Goal: Task Accomplishment & Management: Use online tool/utility

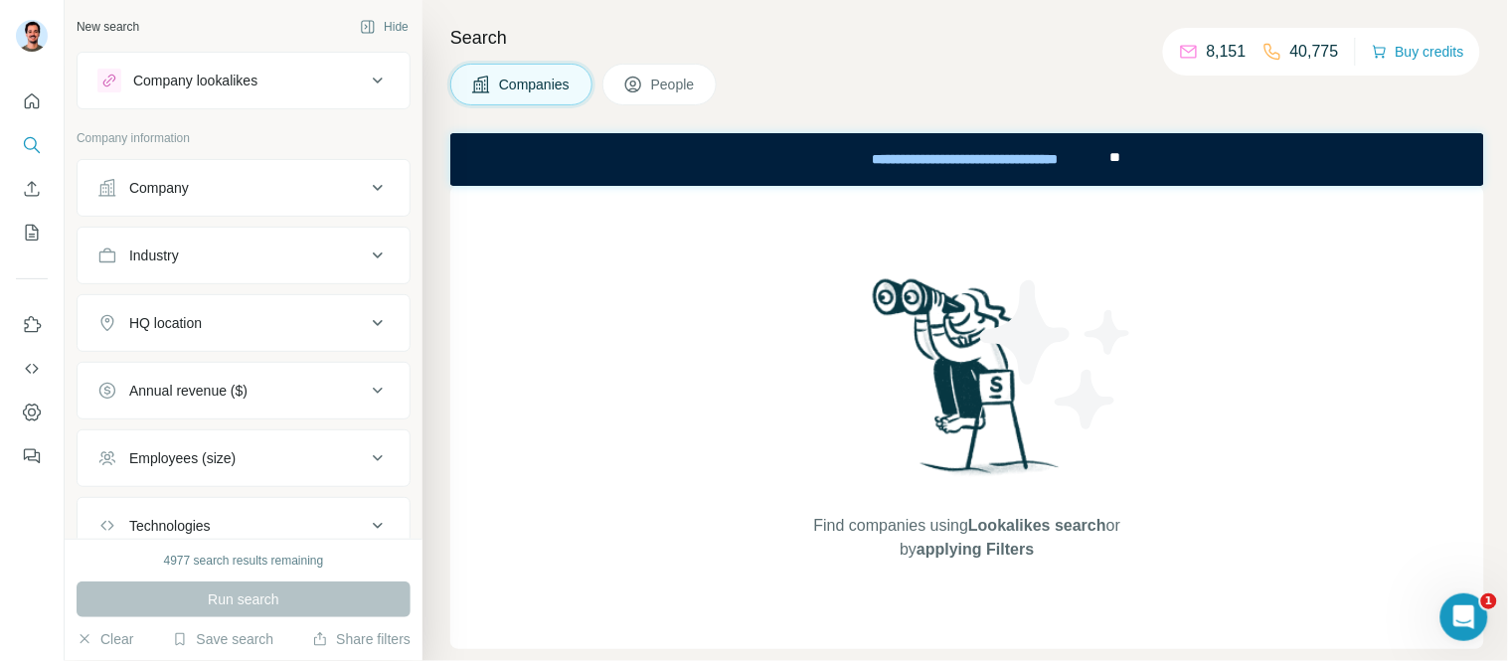
drag, startPoint x: 149, startPoint y: 199, endPoint x: 41, endPoint y: 100, distance: 146.4
click at [52, 110] on div "New search Hide Company lookalikes Company information Company Industry HQ loca…" at bounding box center [754, 330] width 1508 height 661
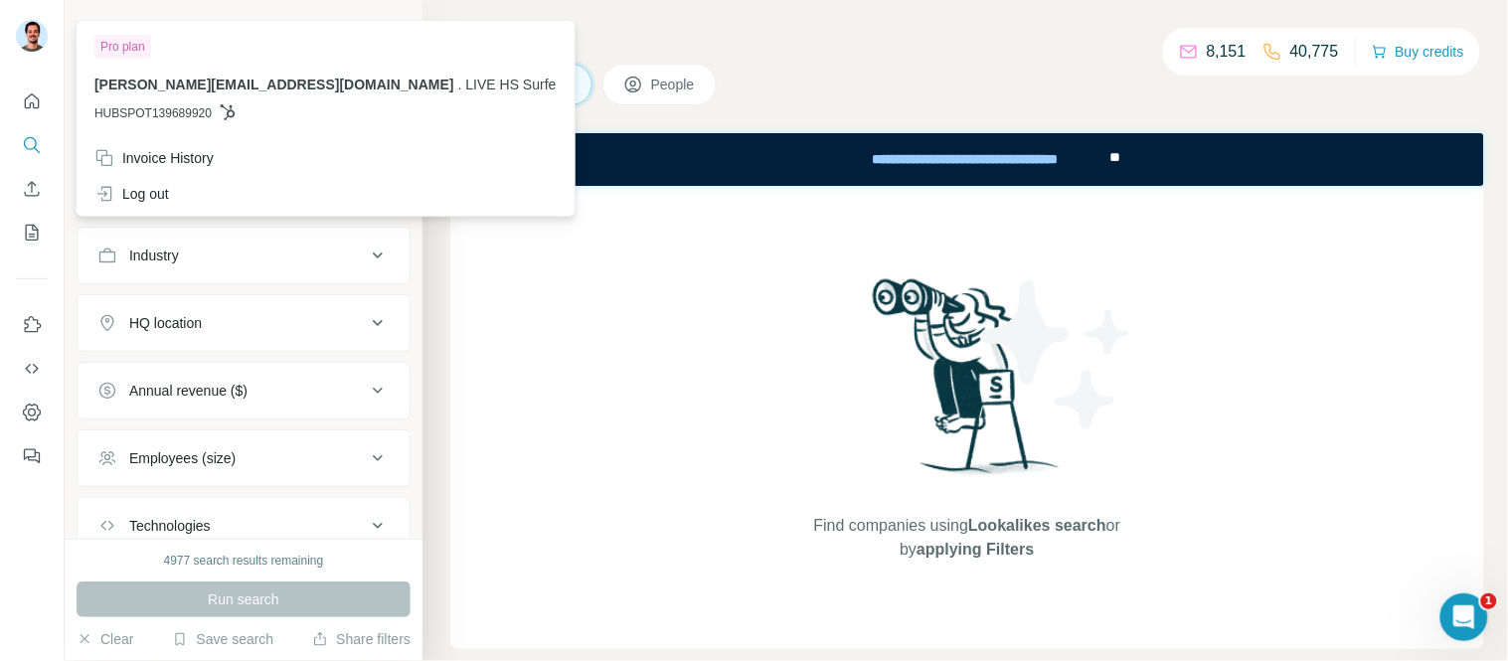
click at [25, 40] on img at bounding box center [32, 36] width 32 height 32
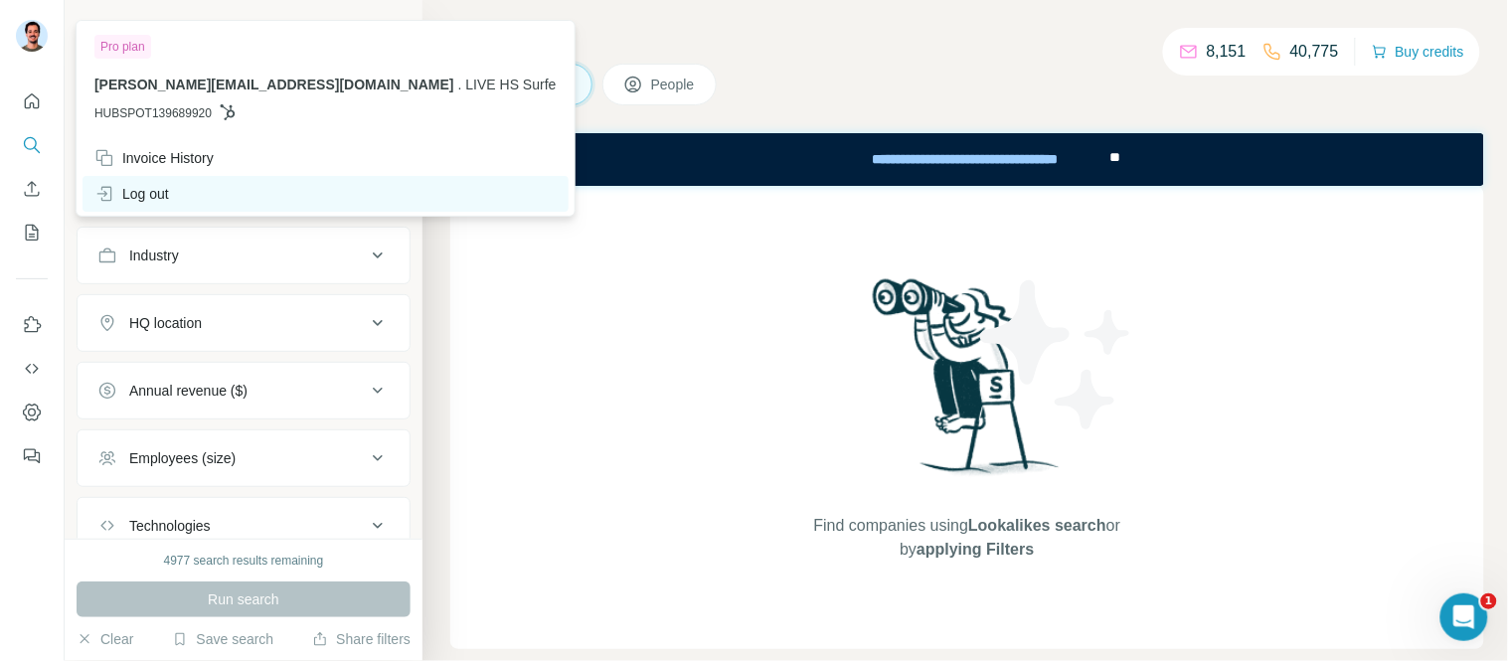
click at [124, 189] on div "Log out" at bounding box center [131, 194] width 75 height 20
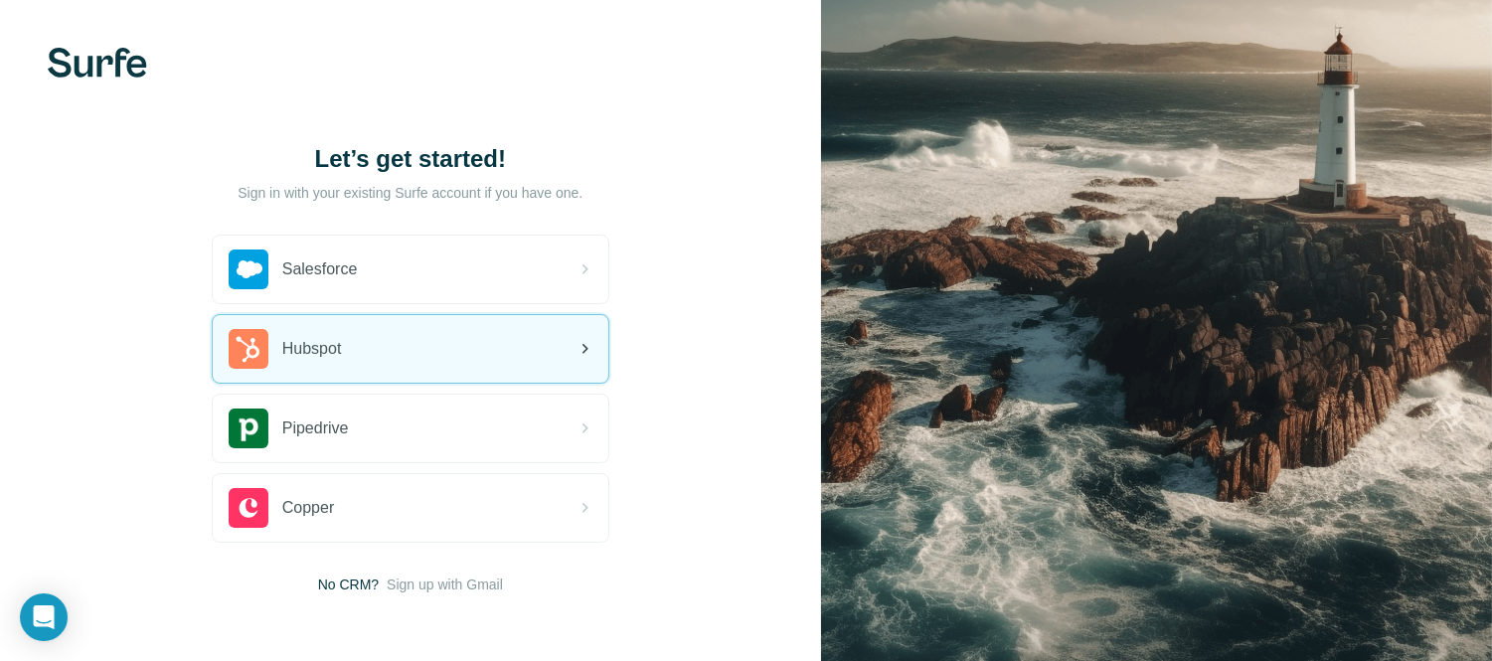
click at [358, 336] on div "Hubspot" at bounding box center [411, 349] width 396 height 68
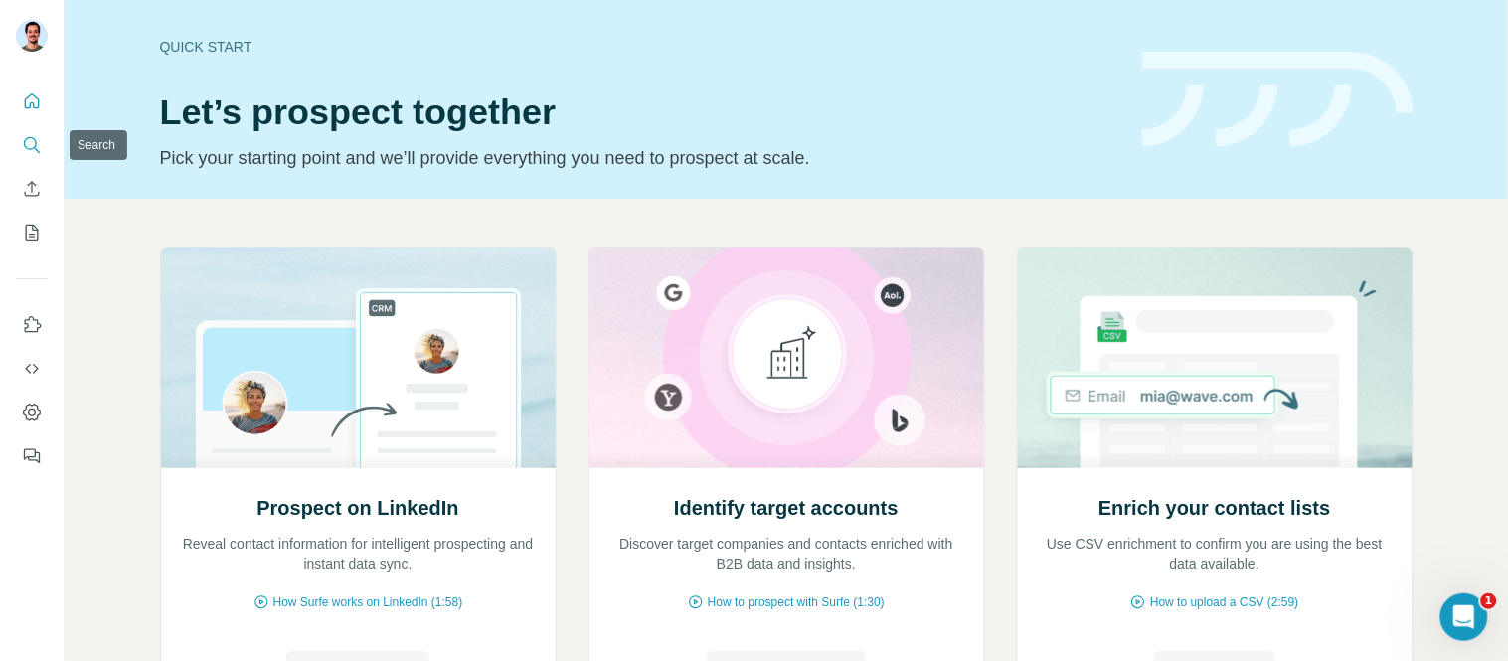
click at [16, 143] on button "Search" at bounding box center [32, 145] width 32 height 36
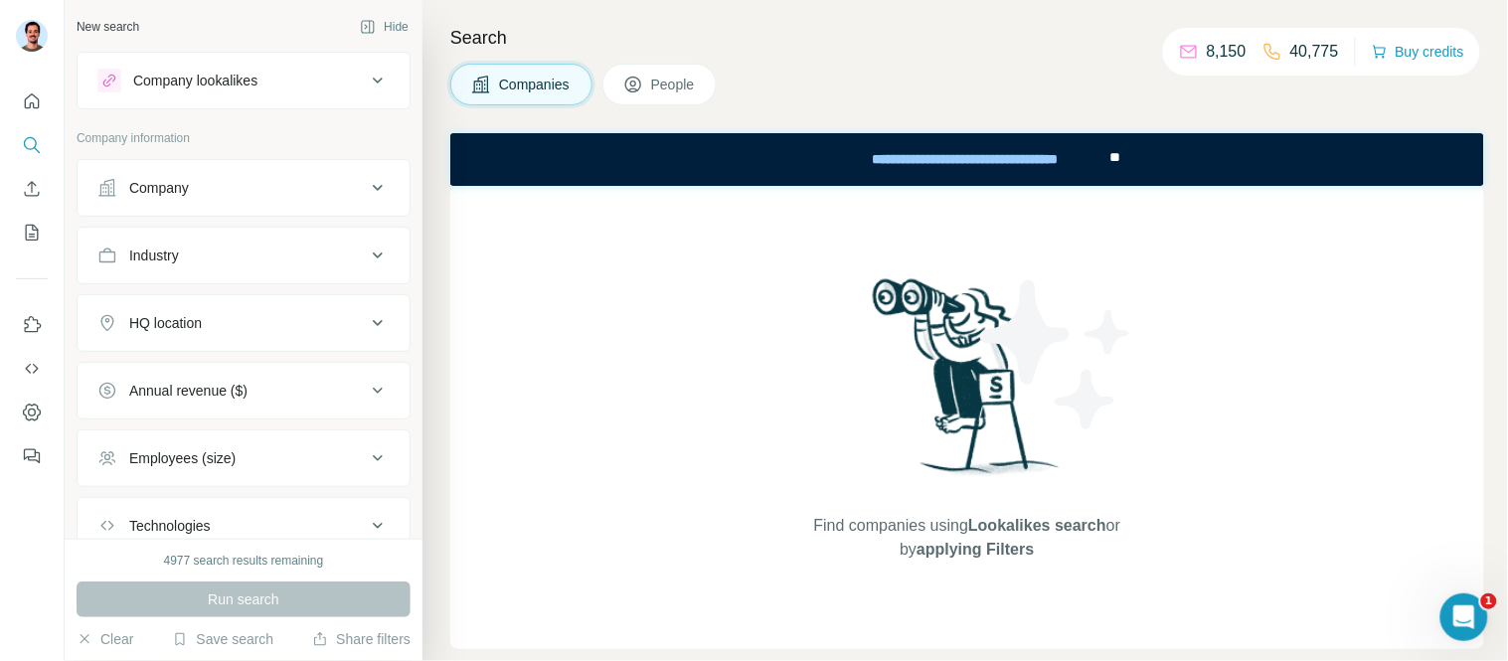
click at [236, 176] on button "Company" at bounding box center [244, 188] width 332 height 48
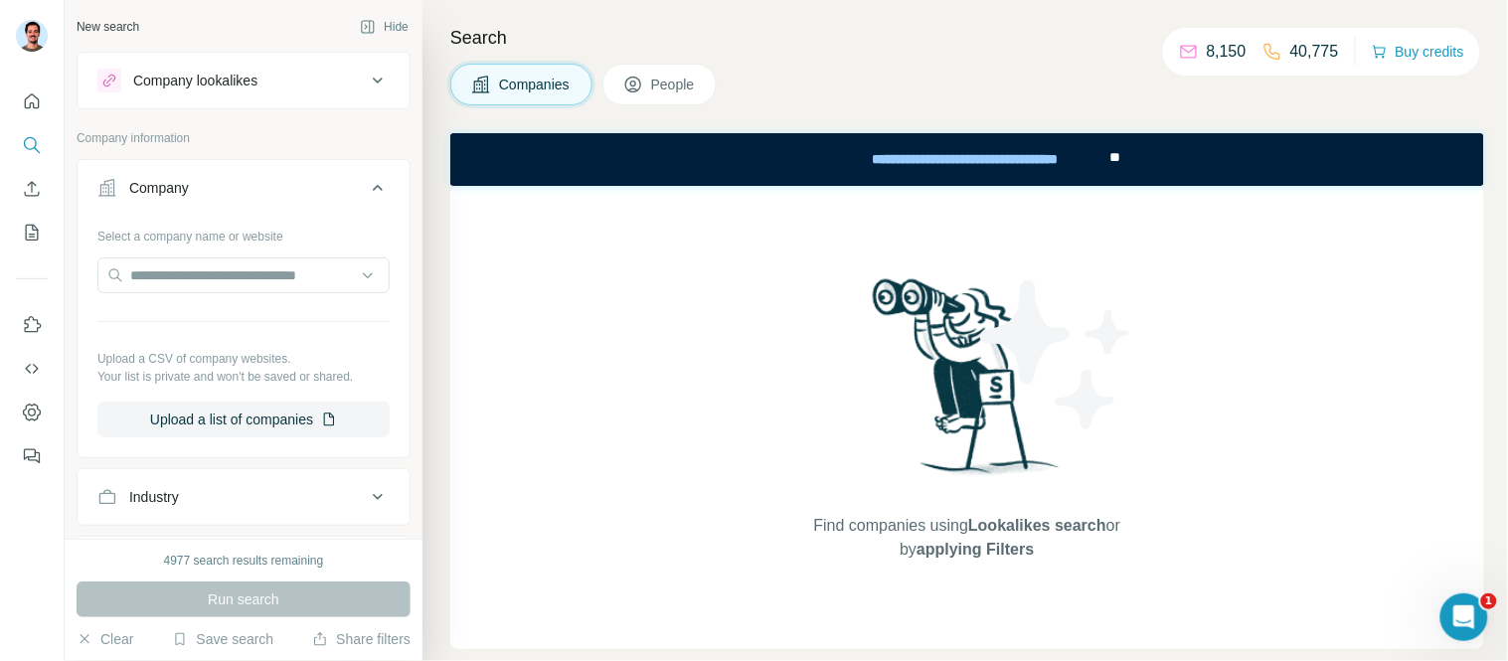
click at [229, 295] on div at bounding box center [243, 278] width 292 height 40
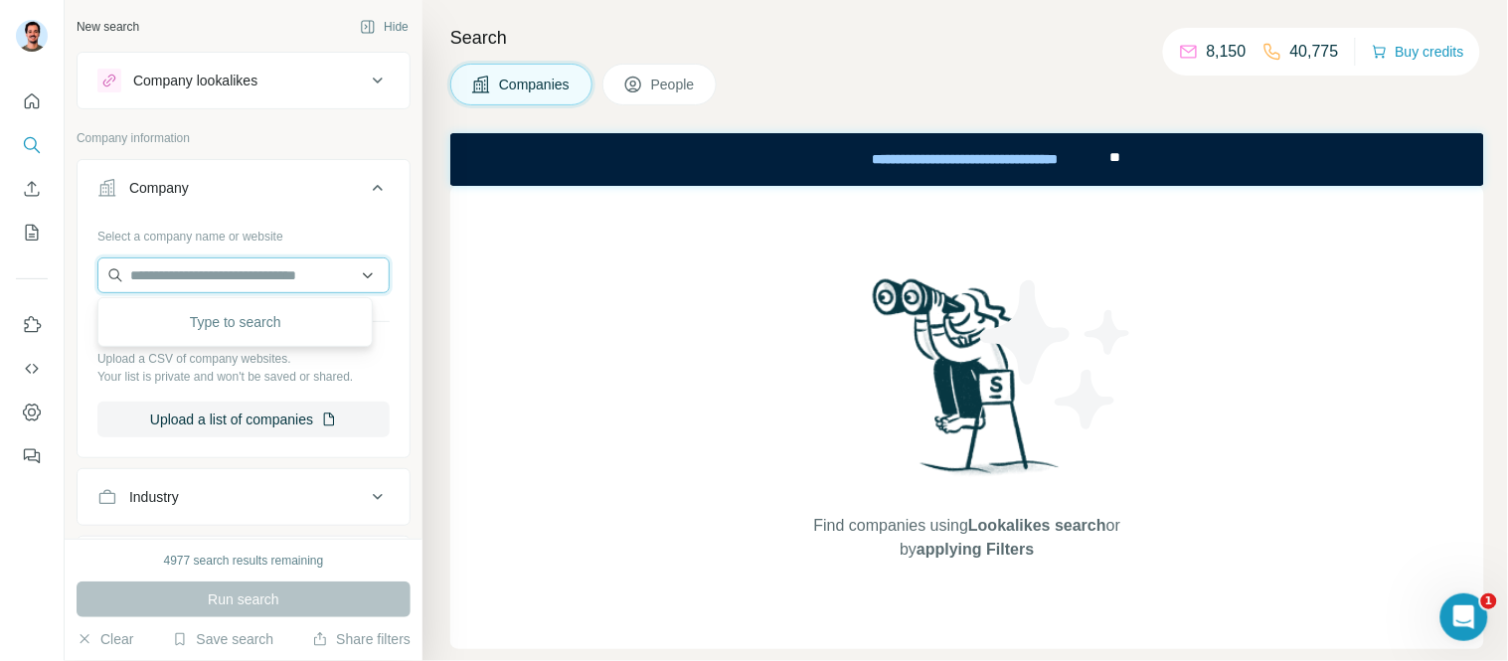
click at [226, 283] on input "text" at bounding box center [243, 276] width 292 height 36
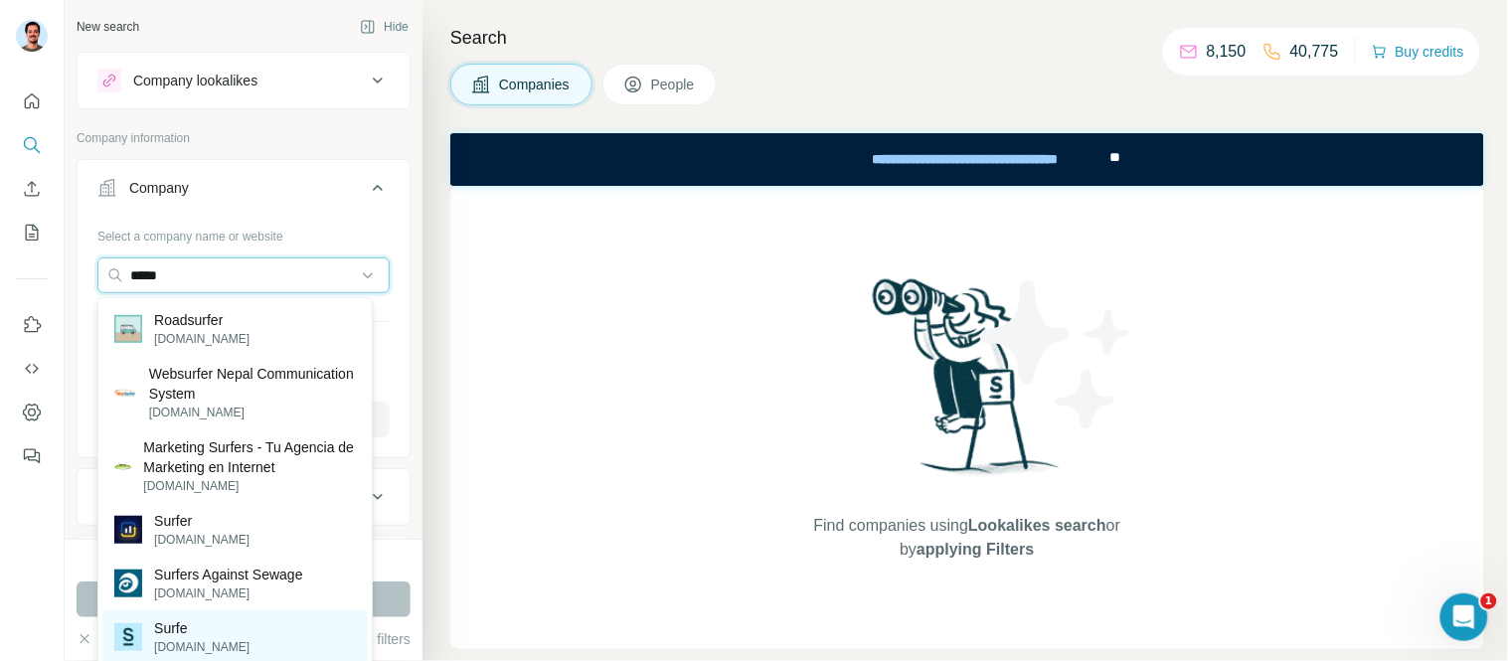
type input "*****"
click at [189, 631] on p "Surfe" at bounding box center [201, 628] width 95 height 20
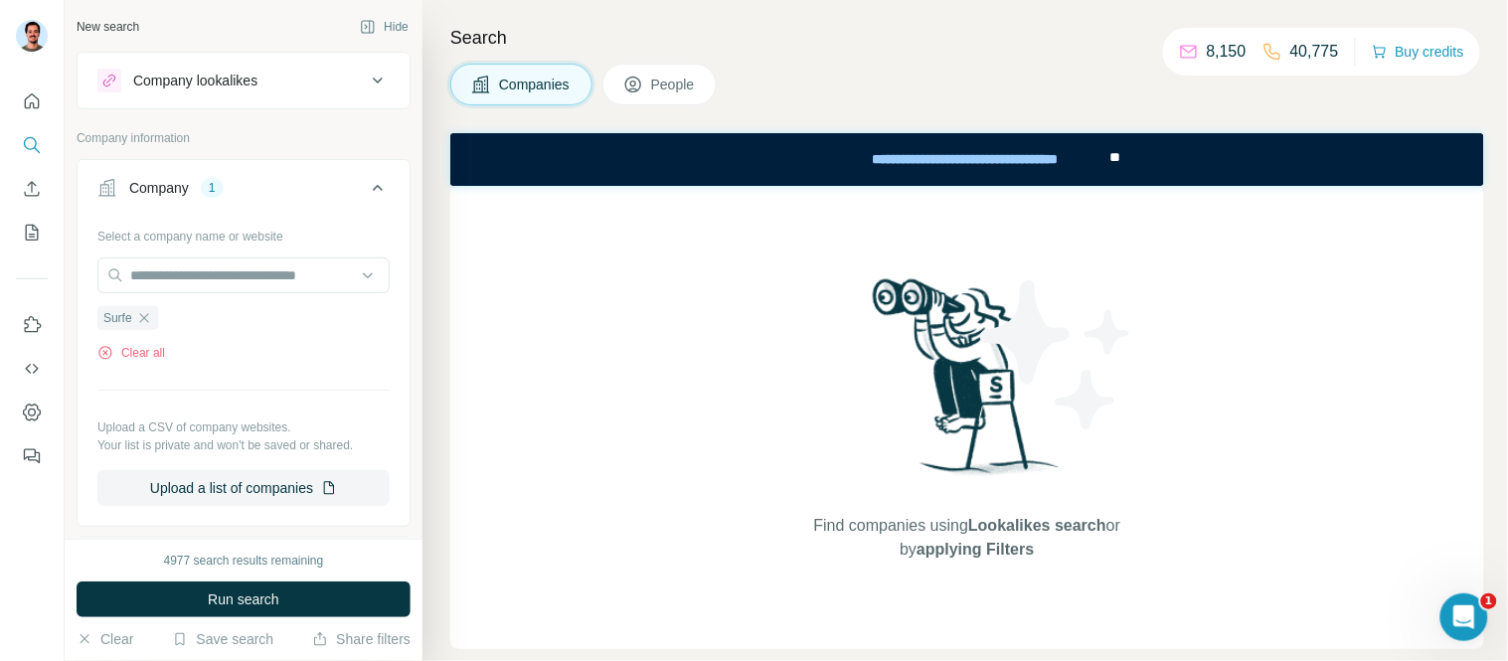
drag, startPoint x: 156, startPoint y: 197, endPoint x: 197, endPoint y: 110, distance: 95.6
click at [156, 193] on div "Company" at bounding box center [159, 188] width 60 height 20
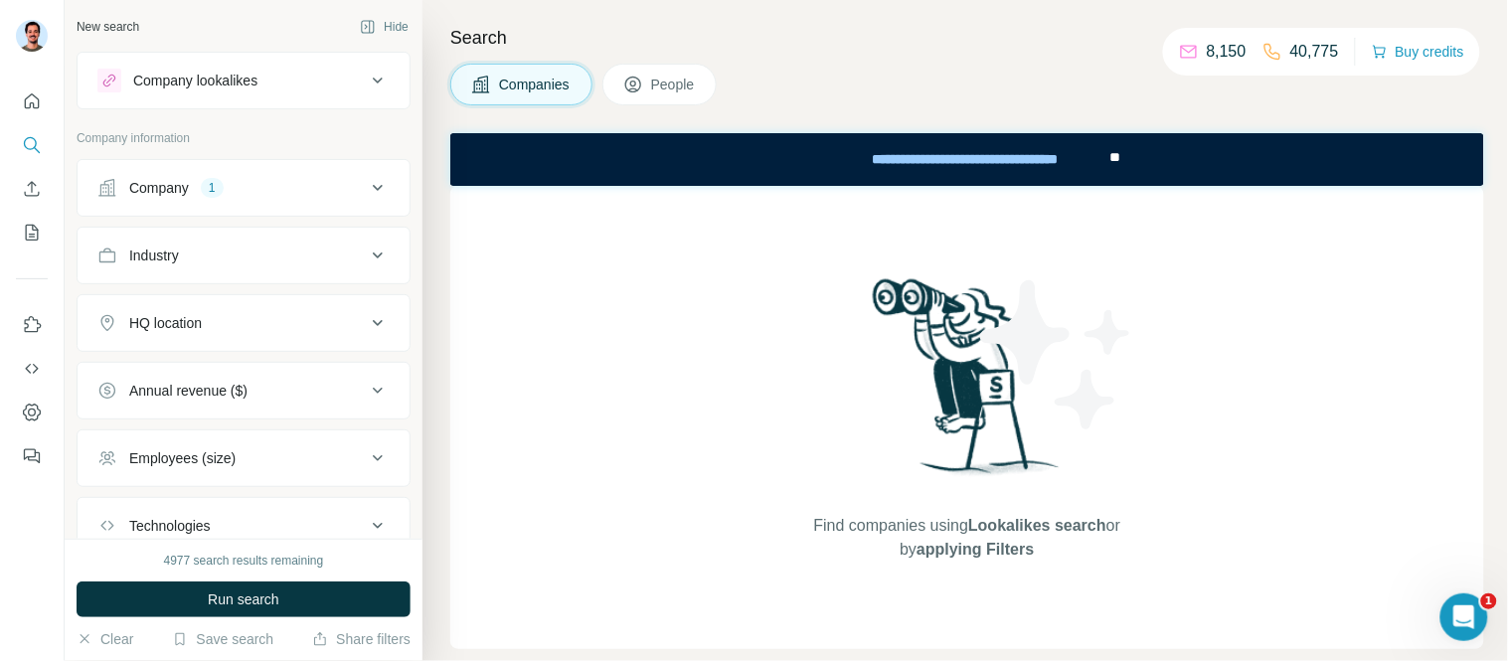
click at [195, 92] on button "Company lookalikes" at bounding box center [244, 81] width 332 height 48
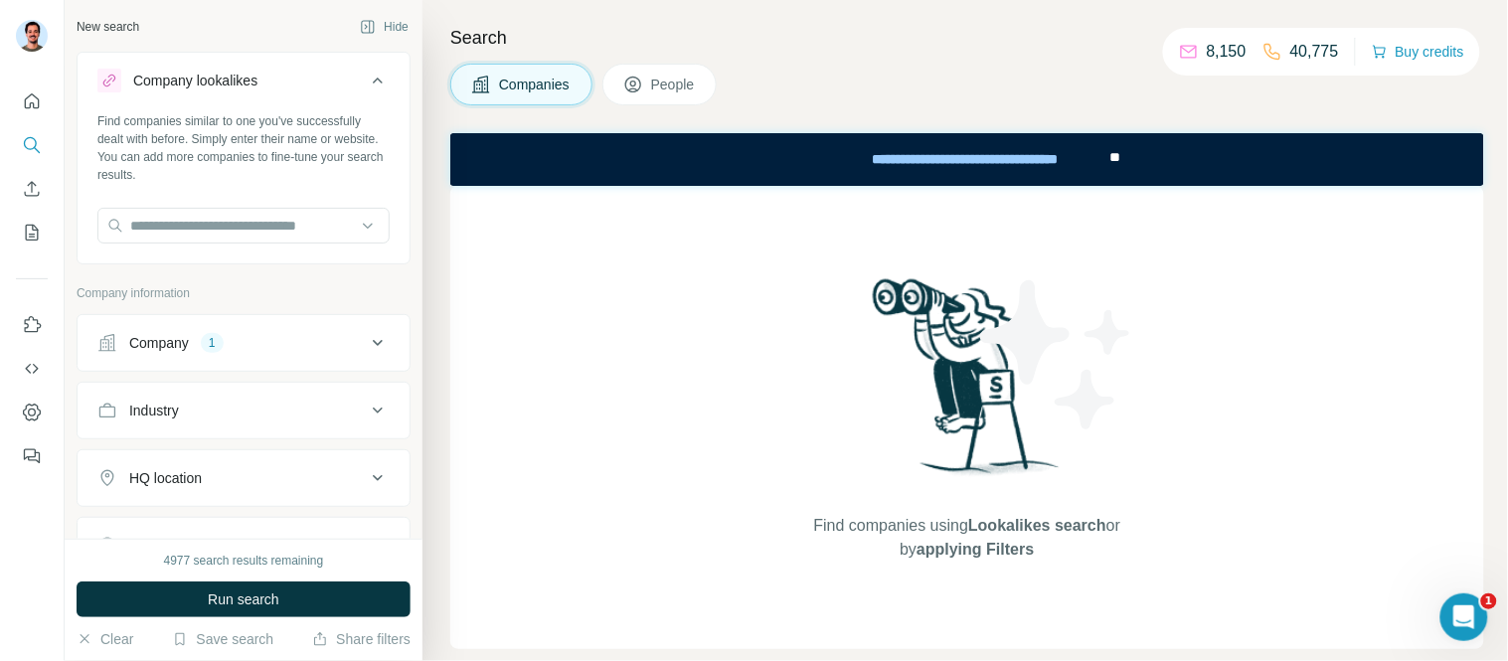
click at [200, 78] on div "Company lookalikes" at bounding box center [195, 81] width 124 height 20
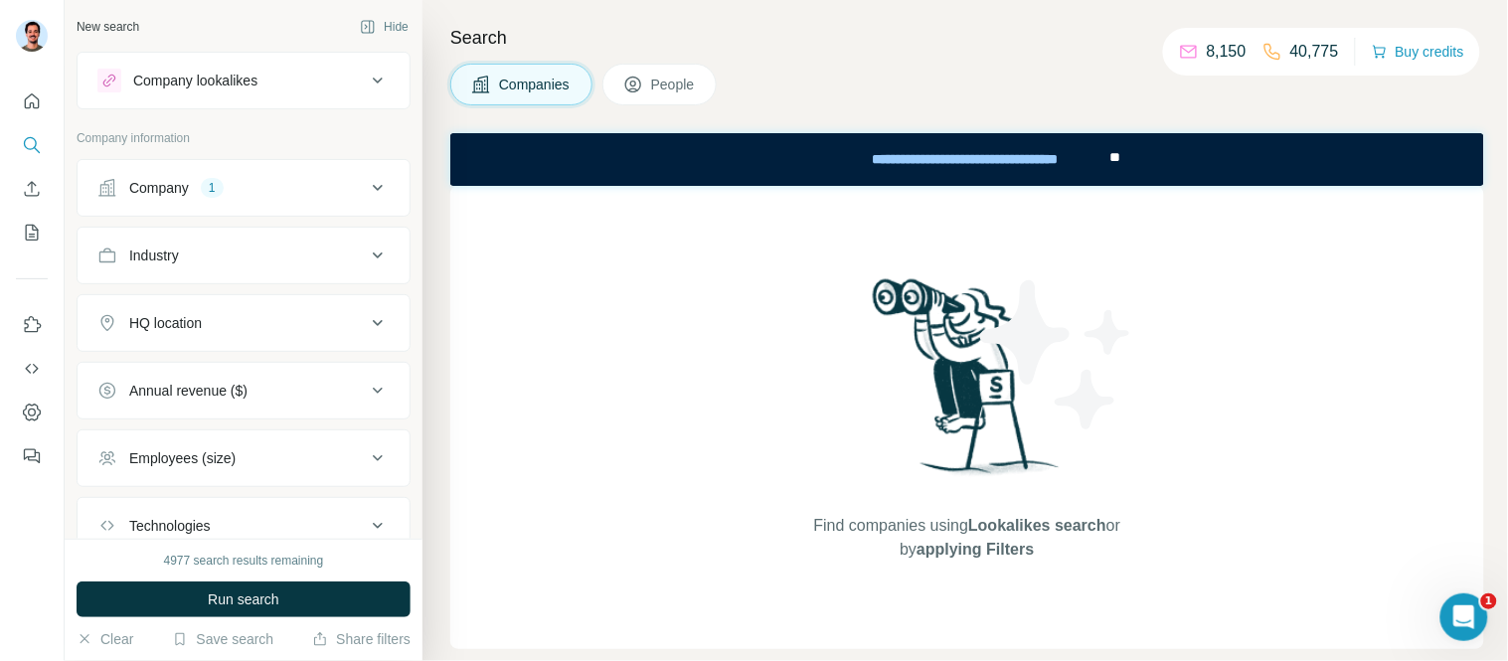
click at [221, 579] on div "4977 search results remaining Run search Clear Save search Share filters" at bounding box center [244, 600] width 358 height 122
click at [221, 609] on span "Run search" at bounding box center [244, 600] width 72 height 20
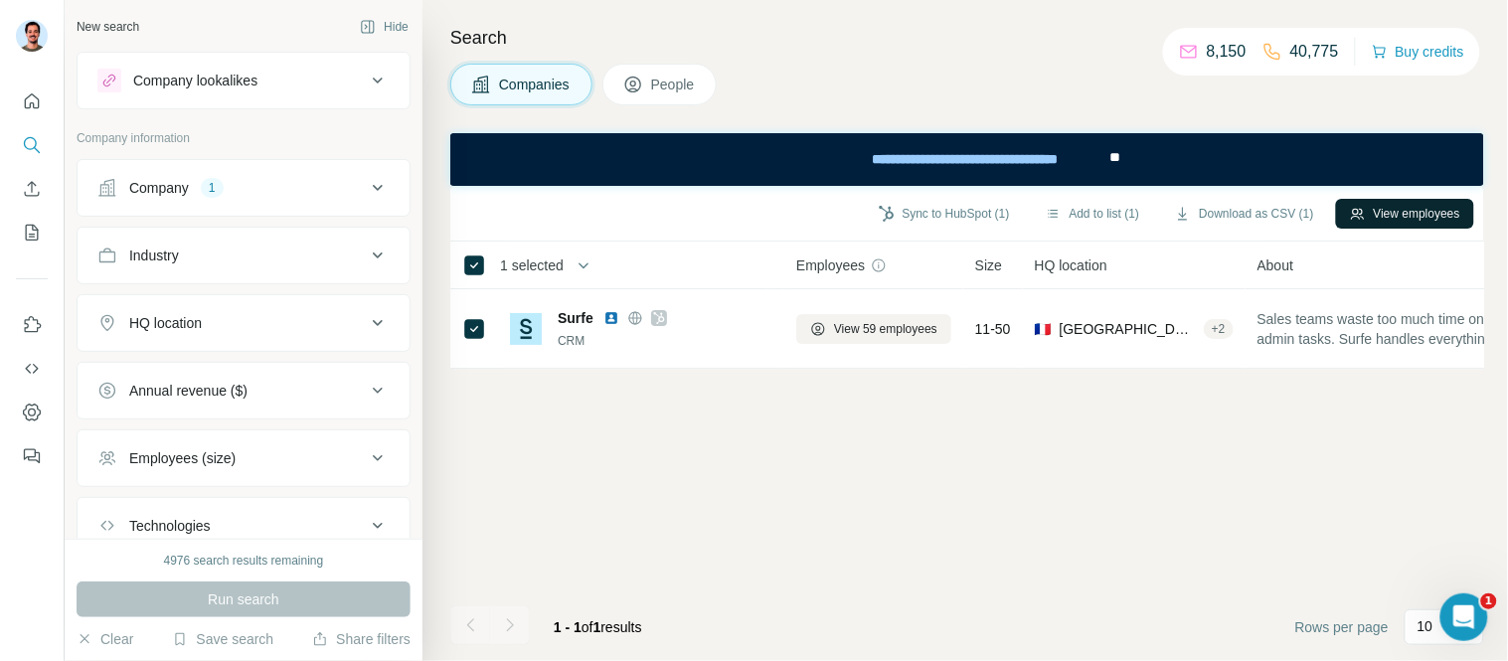
click at [1388, 213] on button "View employees" at bounding box center [1405, 214] width 138 height 30
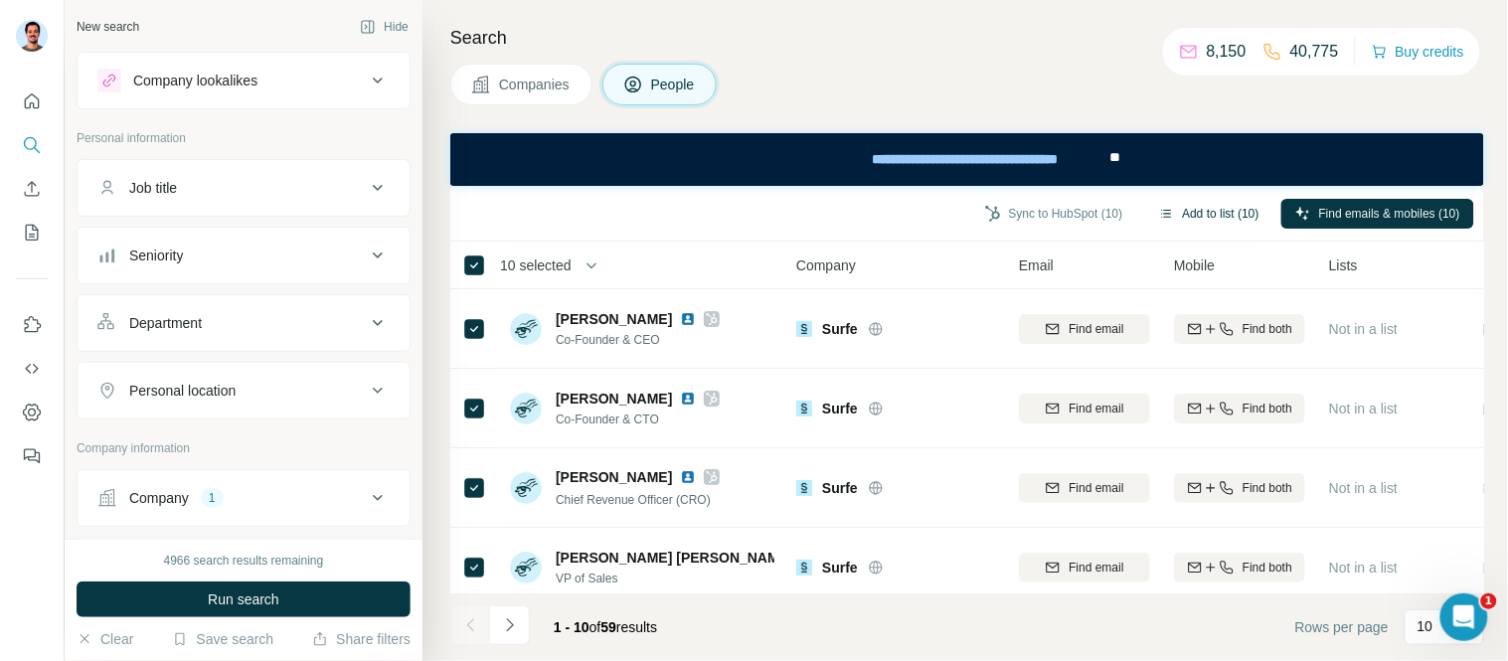
click at [1206, 217] on button "Add to list (10)" at bounding box center [1209, 214] width 128 height 30
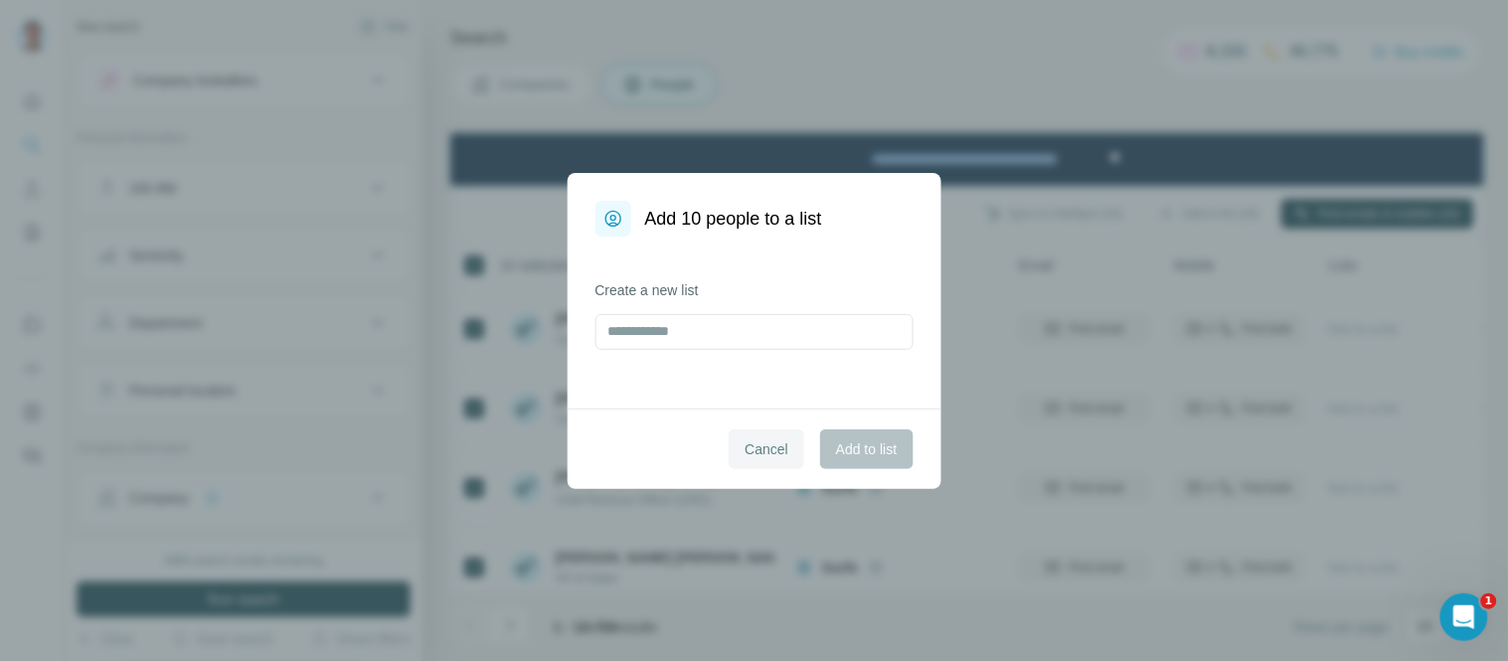
click at [780, 453] on span "Cancel" at bounding box center [767, 449] width 44 height 20
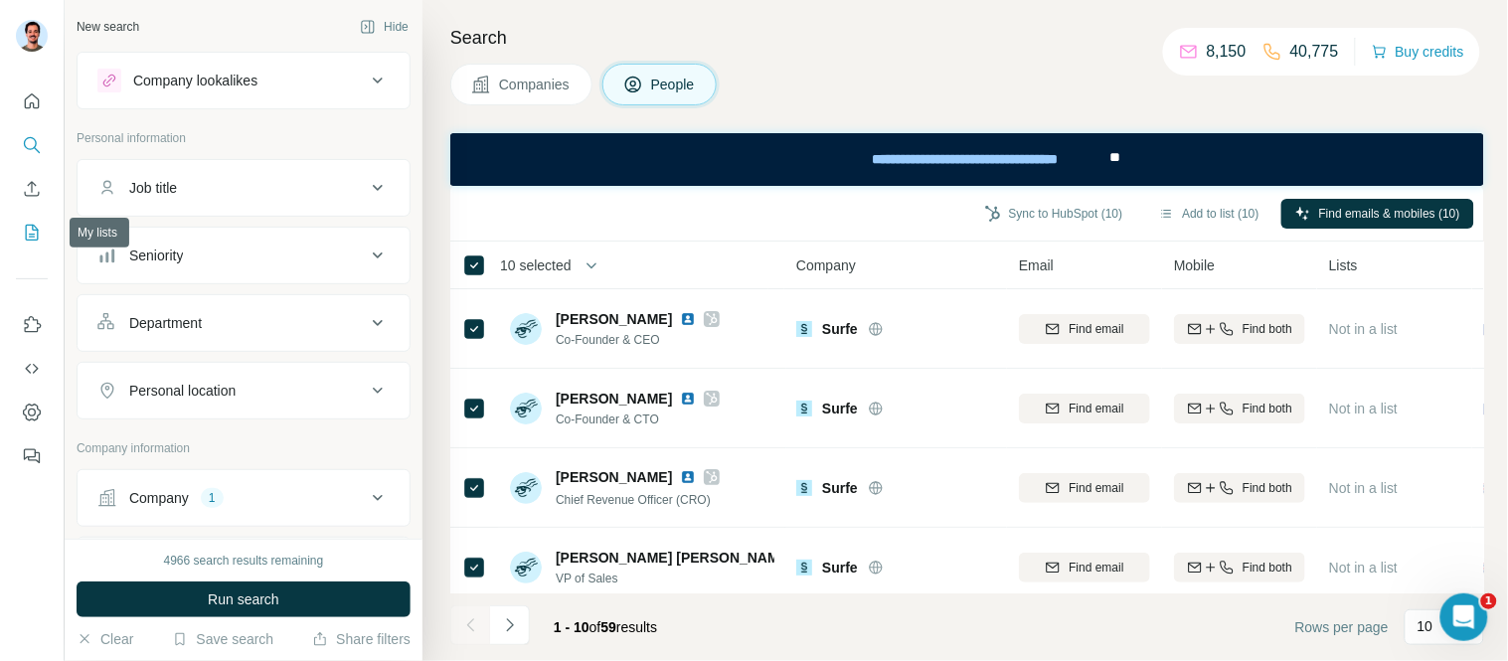
click at [18, 235] on button "My lists" at bounding box center [32, 233] width 32 height 36
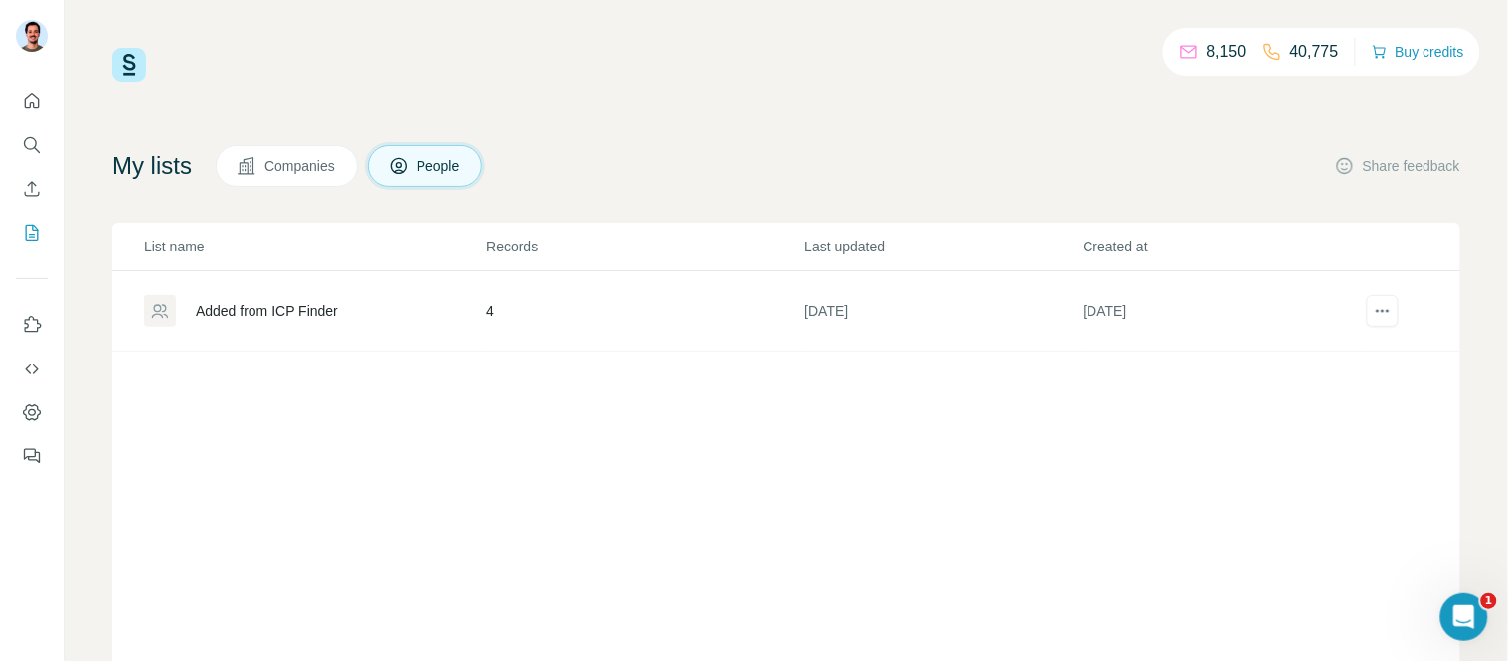
click at [312, 173] on span "Companies" at bounding box center [300, 166] width 73 height 20
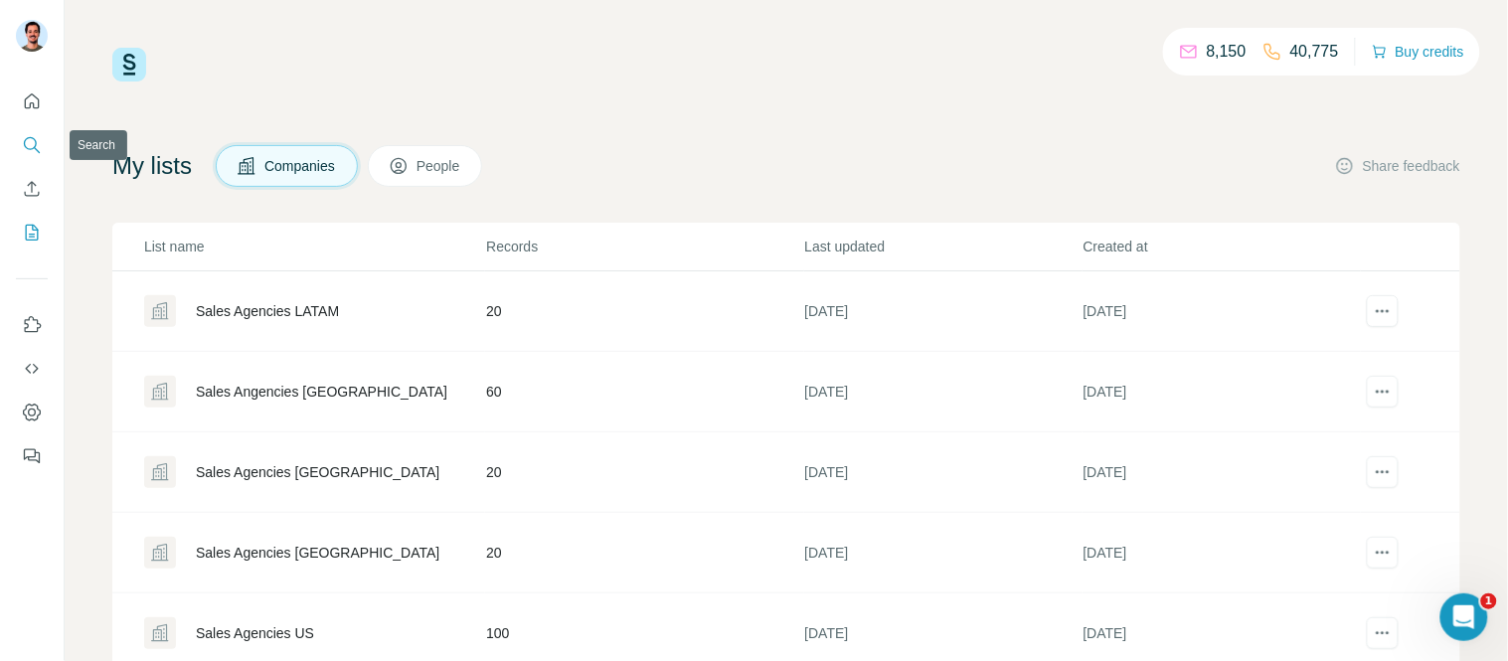
click at [24, 147] on icon "Search" at bounding box center [32, 145] width 20 height 20
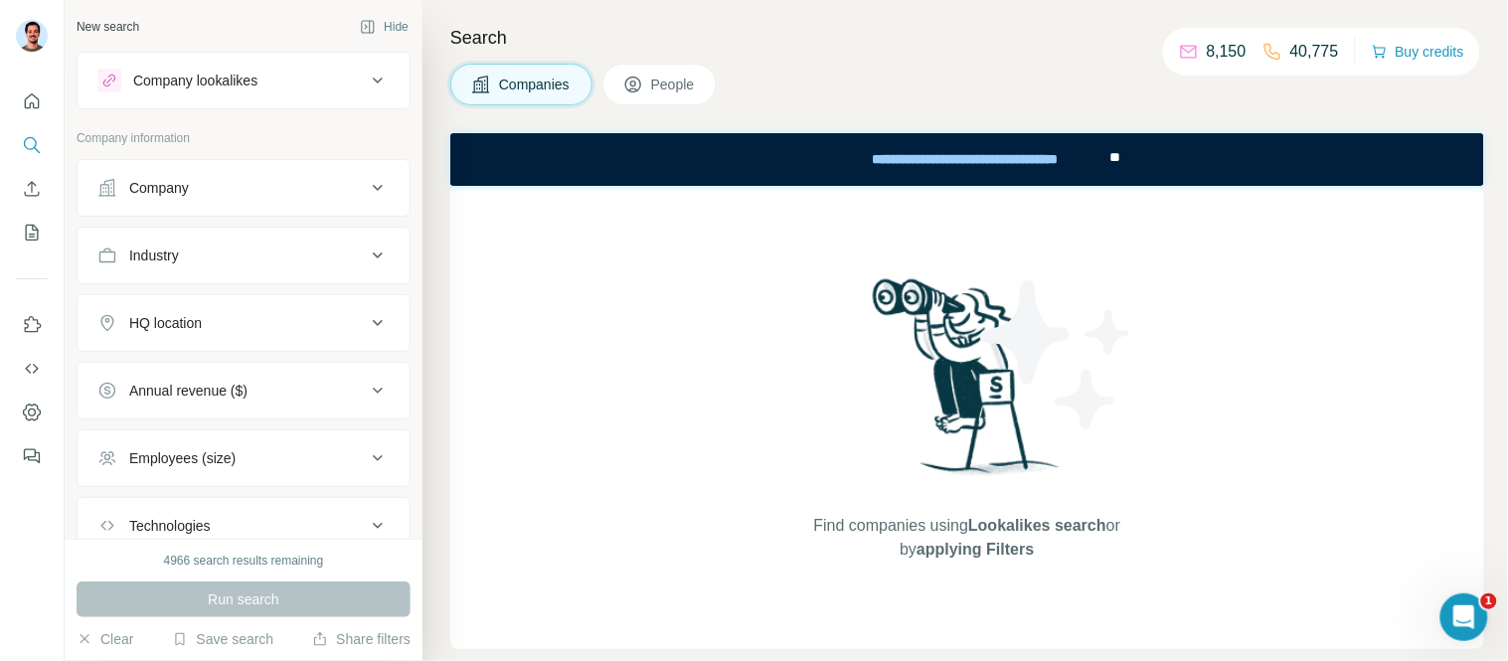
click at [518, 82] on span "Companies" at bounding box center [535, 85] width 73 height 20
click at [684, 76] on span "People" at bounding box center [674, 85] width 46 height 20
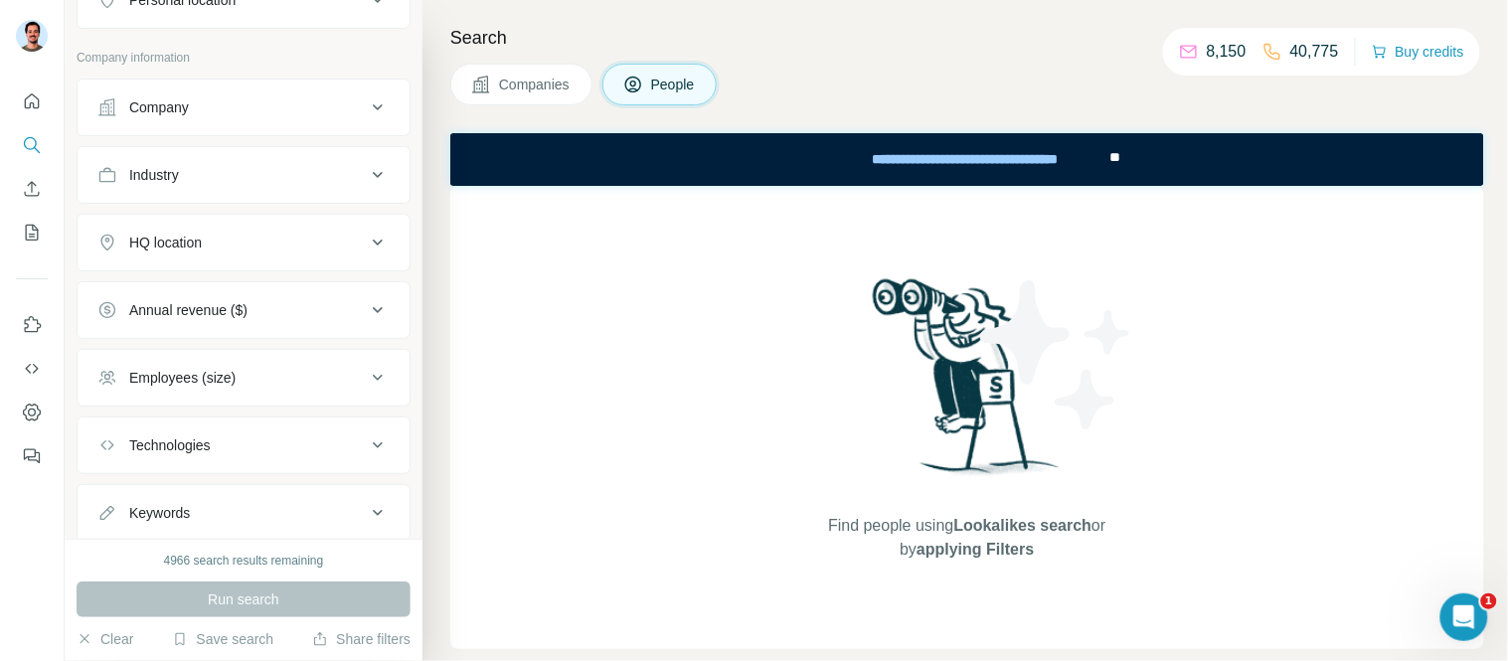
scroll to position [373, 0]
